Goal: Task Accomplishment & Management: Complete application form

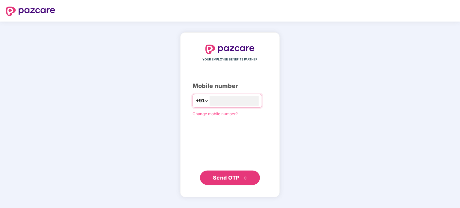
type input "**********"
click at [221, 175] on span "Send OTP" at bounding box center [226, 177] width 27 height 6
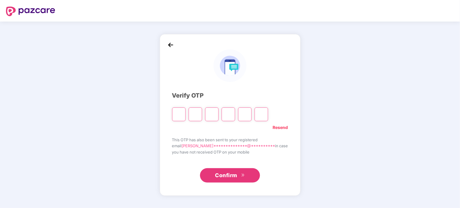
type input "*"
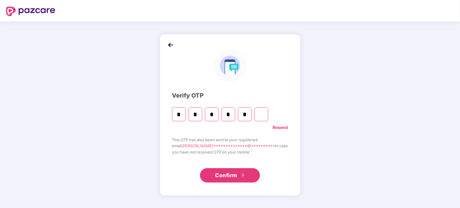
type input "*"
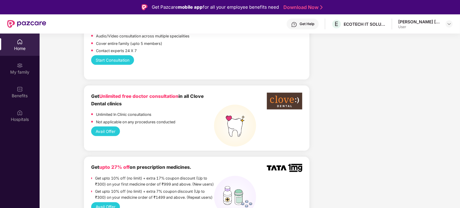
scroll to position [300, 0]
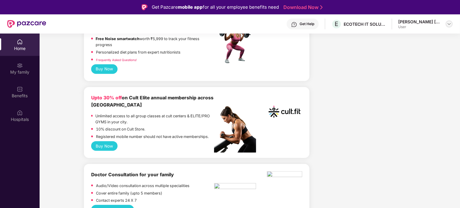
click at [447, 24] on img at bounding box center [448, 24] width 5 height 5
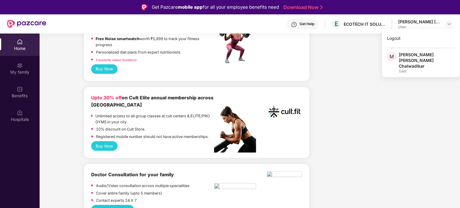
click at [420, 56] on div "[PERSON_NAME] [PERSON_NAME] Chalwadikar" at bounding box center [426, 60] width 56 height 17
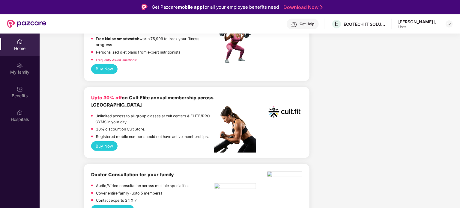
click at [19, 47] on div "Home" at bounding box center [20, 49] width 40 height 6
click at [20, 63] on img at bounding box center [20, 66] width 6 height 6
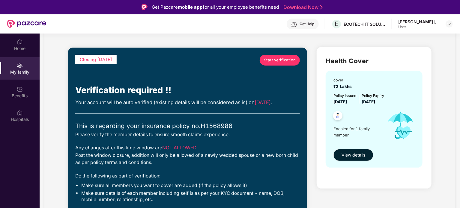
scroll to position [30, 0]
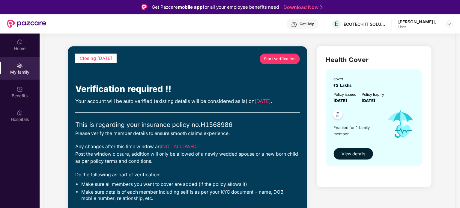
click at [276, 60] on span "Start verification" at bounding box center [280, 59] width 32 height 6
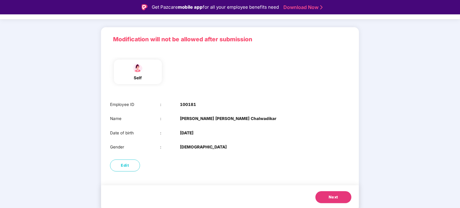
scroll to position [30, 0]
click at [328, 199] on span "Next" at bounding box center [333, 197] width 10 height 6
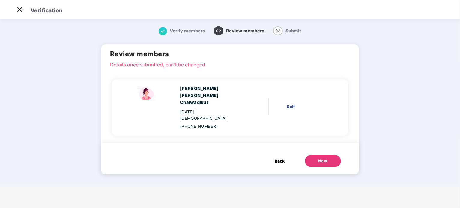
click at [320, 155] on button "Next" at bounding box center [323, 161] width 36 height 12
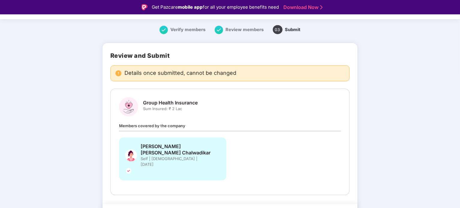
scroll to position [17, 0]
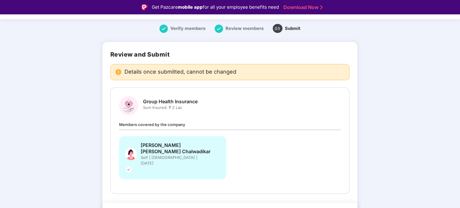
click at [304, 6] on link "Download Now" at bounding box center [301, 7] width 37 height 6
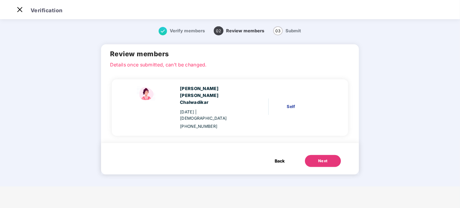
scroll to position [0, 0]
click at [275, 158] on span "Back" at bounding box center [280, 161] width 10 height 7
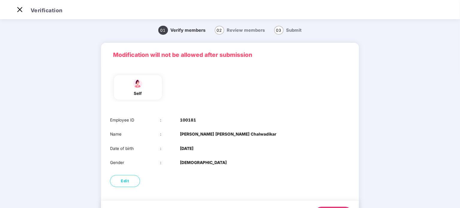
click at [237, 33] on span "Review members" at bounding box center [246, 30] width 38 height 5
click at [23, 10] on img at bounding box center [20, 10] width 10 height 10
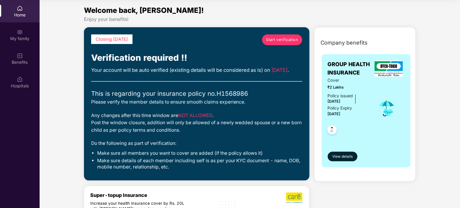
click at [25, 15] on div "Home" at bounding box center [20, 15] width 40 height 6
click at [268, 40] on span "Start verification" at bounding box center [282, 40] width 32 height 6
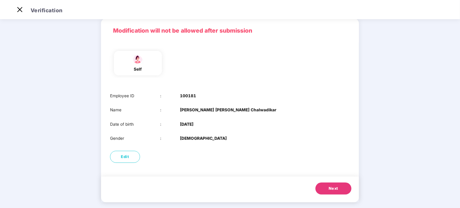
scroll to position [30, 0]
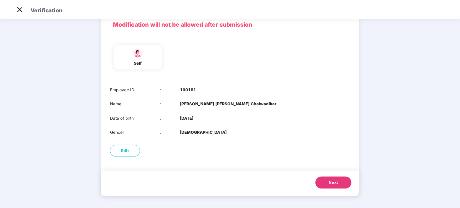
click at [337, 183] on span "Next" at bounding box center [333, 183] width 10 height 6
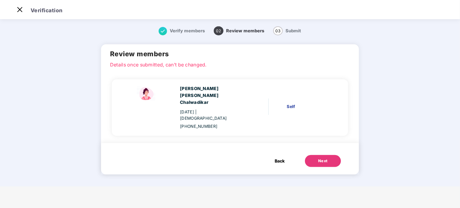
scroll to position [0, 0]
click at [287, 103] on div "Self" at bounding box center [308, 106] width 43 height 7
click at [305, 155] on button "Next" at bounding box center [323, 161] width 36 height 12
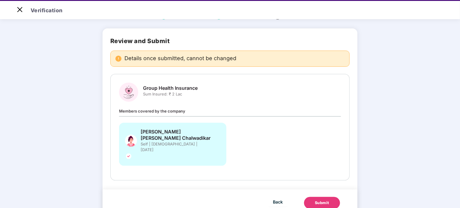
scroll to position [14, 0]
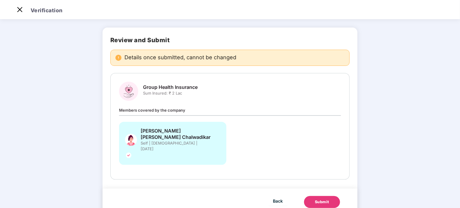
click at [315, 199] on div "Submit" at bounding box center [322, 202] width 14 height 6
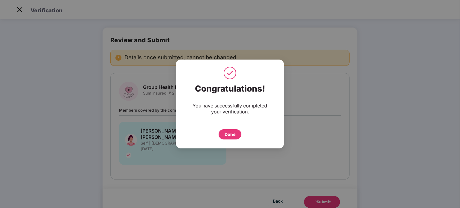
click at [231, 135] on div "Done" at bounding box center [229, 134] width 11 height 7
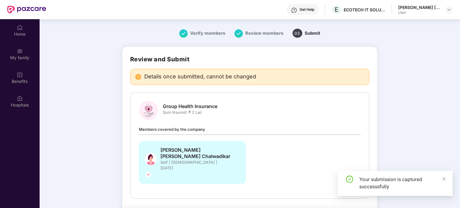
scroll to position [34, 0]
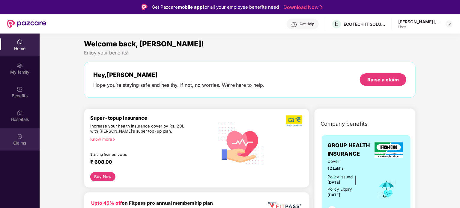
click at [26, 141] on div "Claims" at bounding box center [20, 143] width 40 height 6
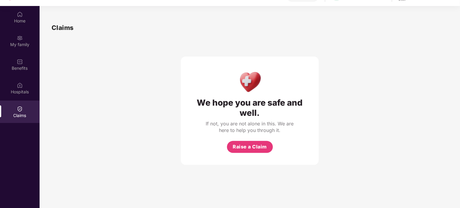
scroll to position [30, 0]
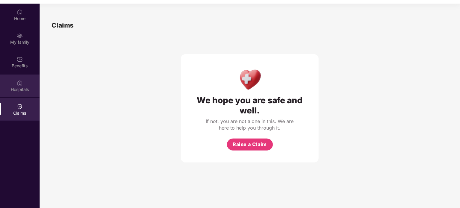
click at [28, 91] on div "Hospitals" at bounding box center [20, 90] width 40 height 6
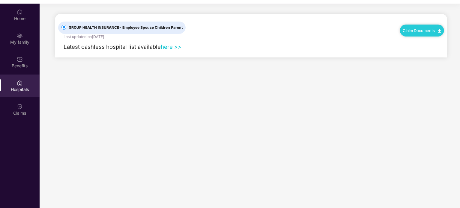
click at [176, 48] on link "here >>" at bounding box center [171, 46] width 21 height 7
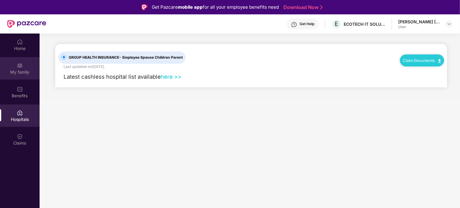
click at [37, 71] on div "My family" at bounding box center [20, 72] width 40 height 6
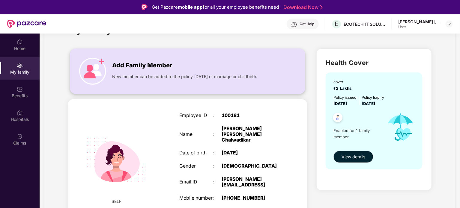
scroll to position [30, 0]
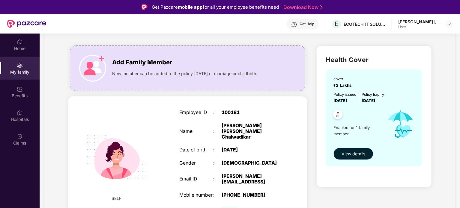
click at [355, 152] on span "View details" at bounding box center [353, 154] width 24 height 7
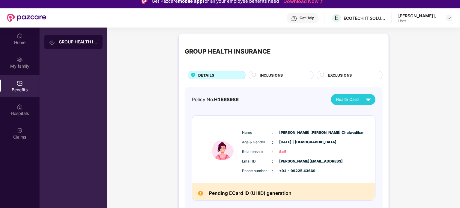
scroll to position [0, 0]
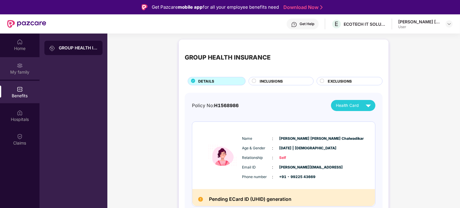
click at [14, 67] on div "My family" at bounding box center [20, 68] width 40 height 22
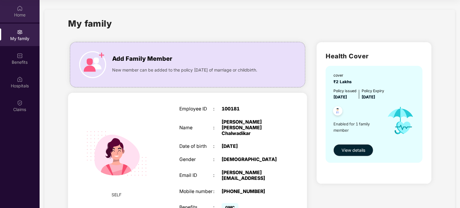
click at [23, 16] on div "Home" at bounding box center [20, 15] width 40 height 6
